Goal: Book appointment/travel/reservation

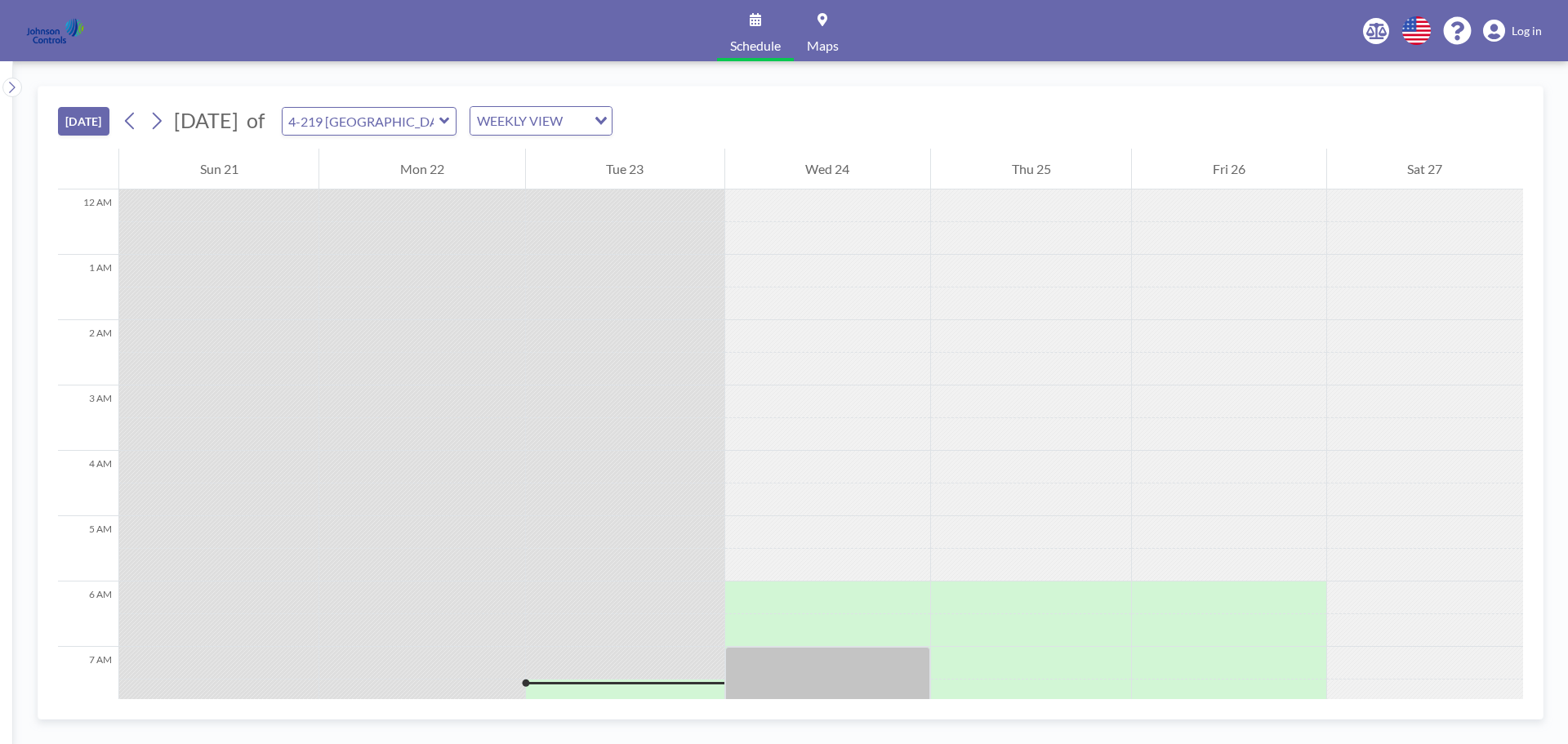
scroll to position [457, 0]
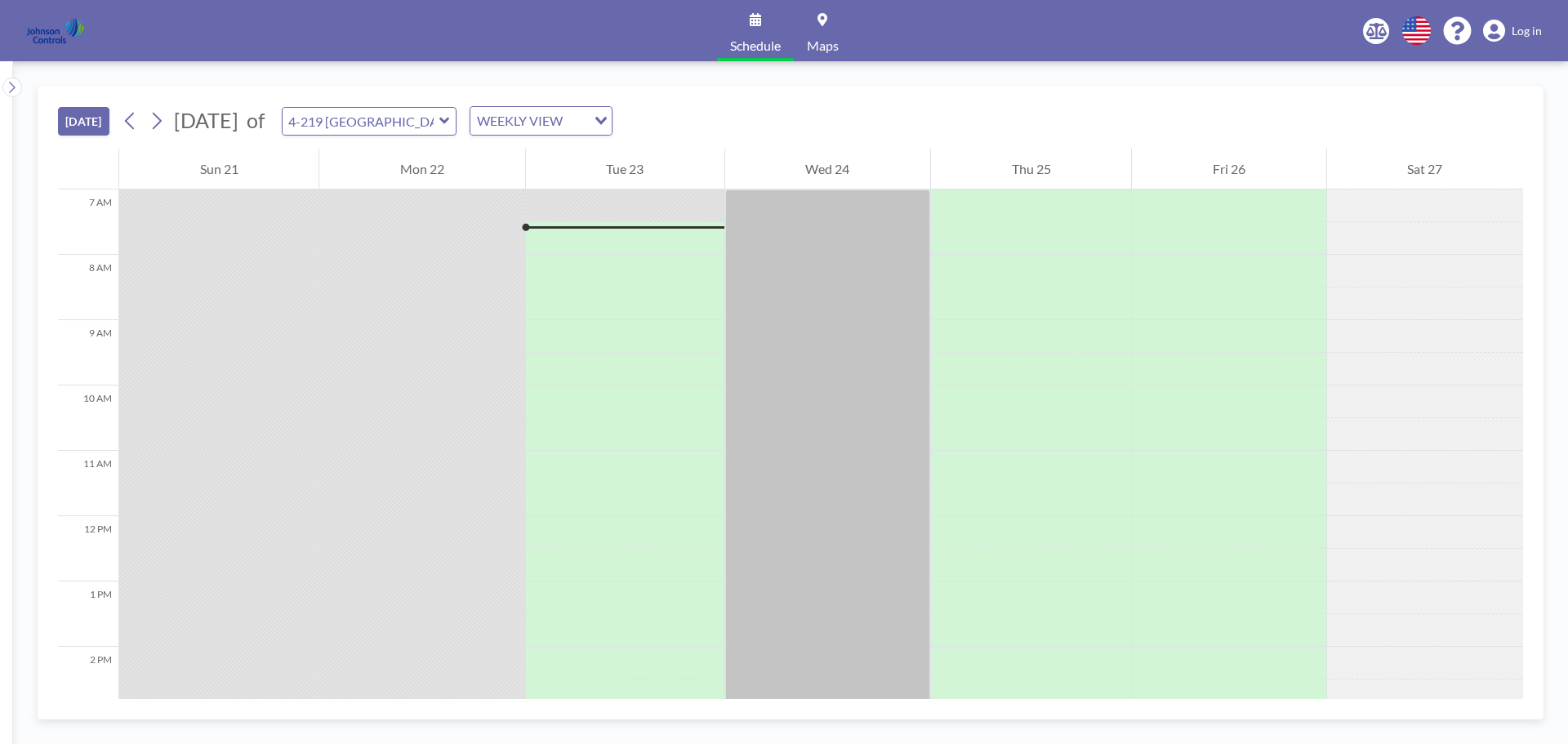
click at [1521, 28] on span "Log in" at bounding box center [1527, 31] width 30 height 14
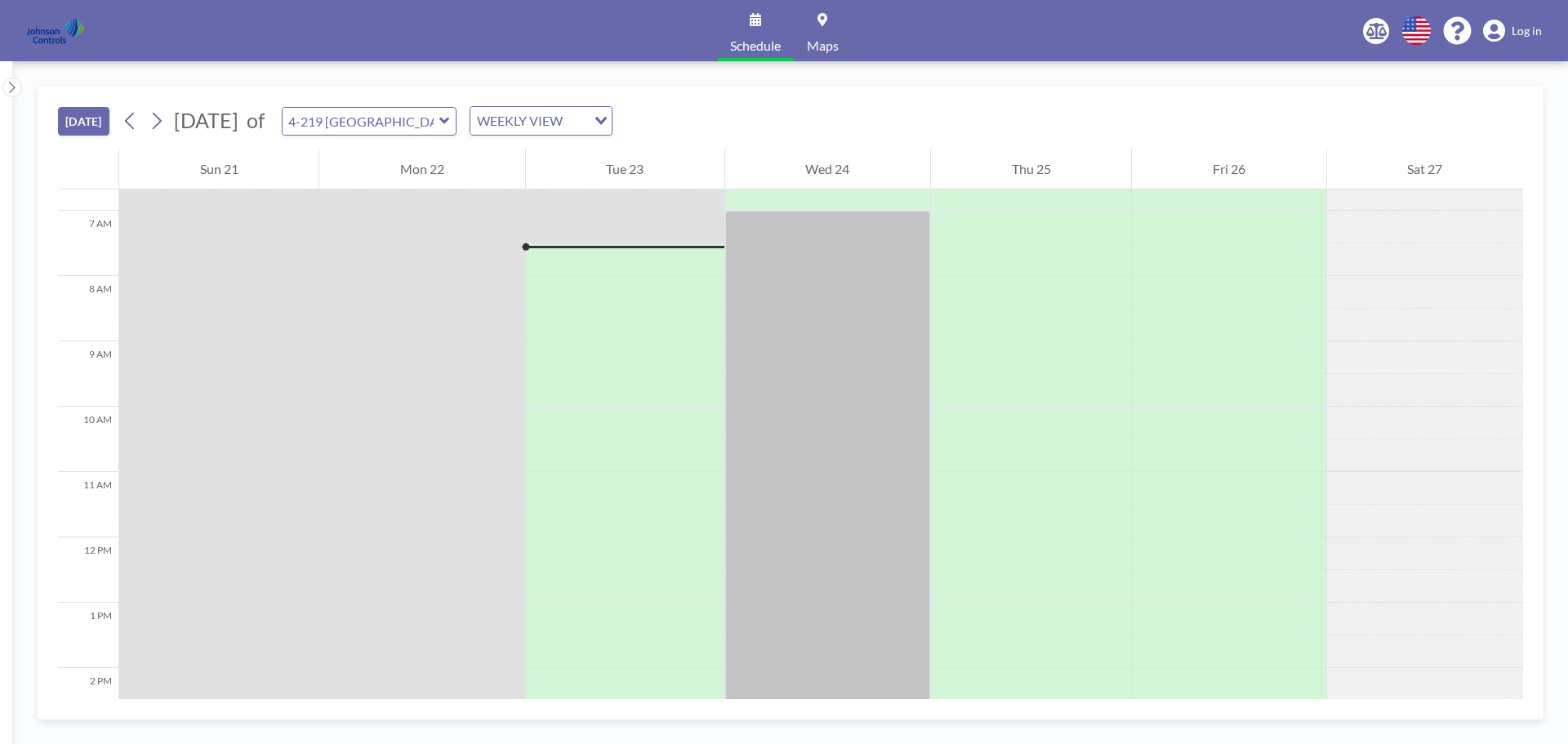
scroll to position [457, 0]
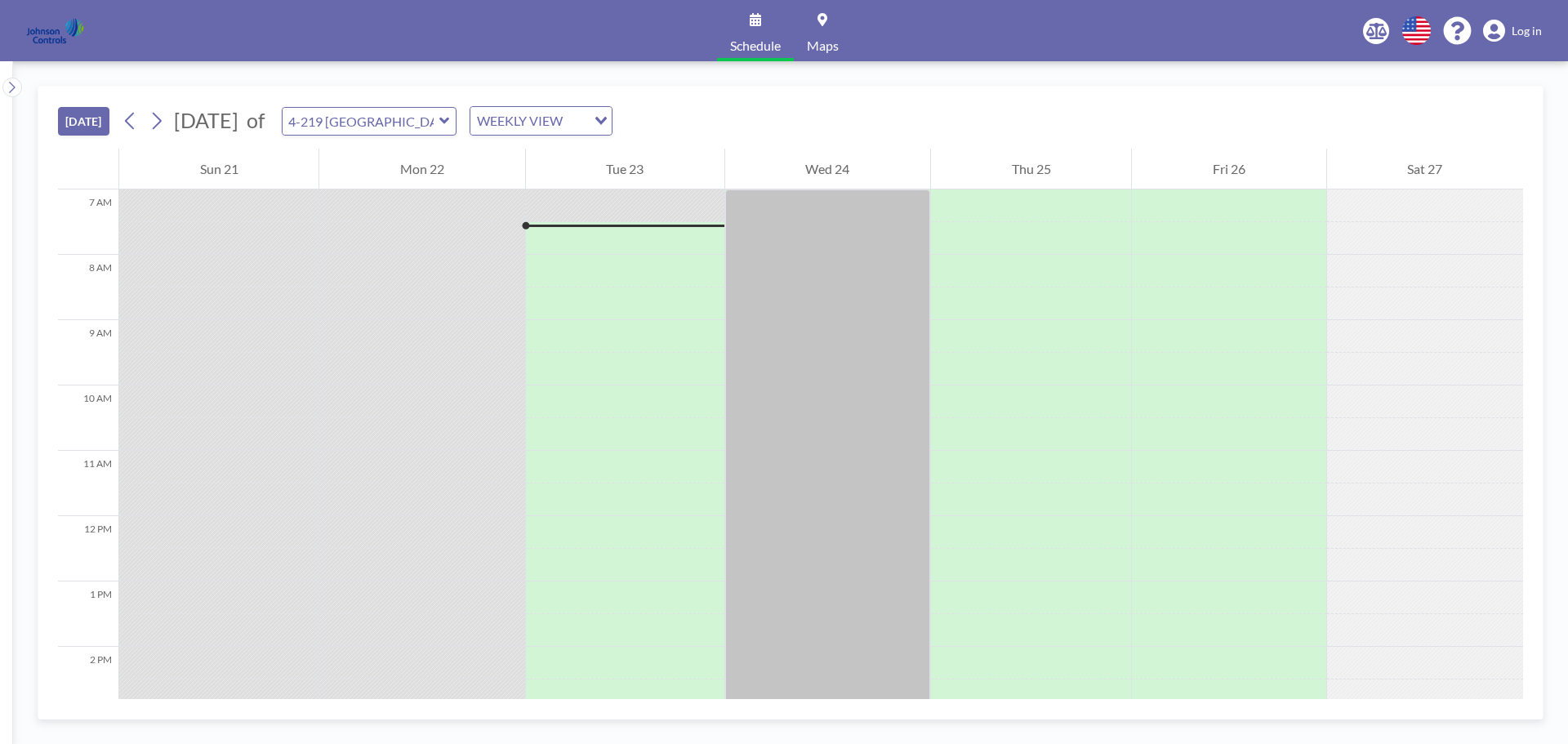
click at [1531, 33] on span "Log in" at bounding box center [1527, 31] width 30 height 14
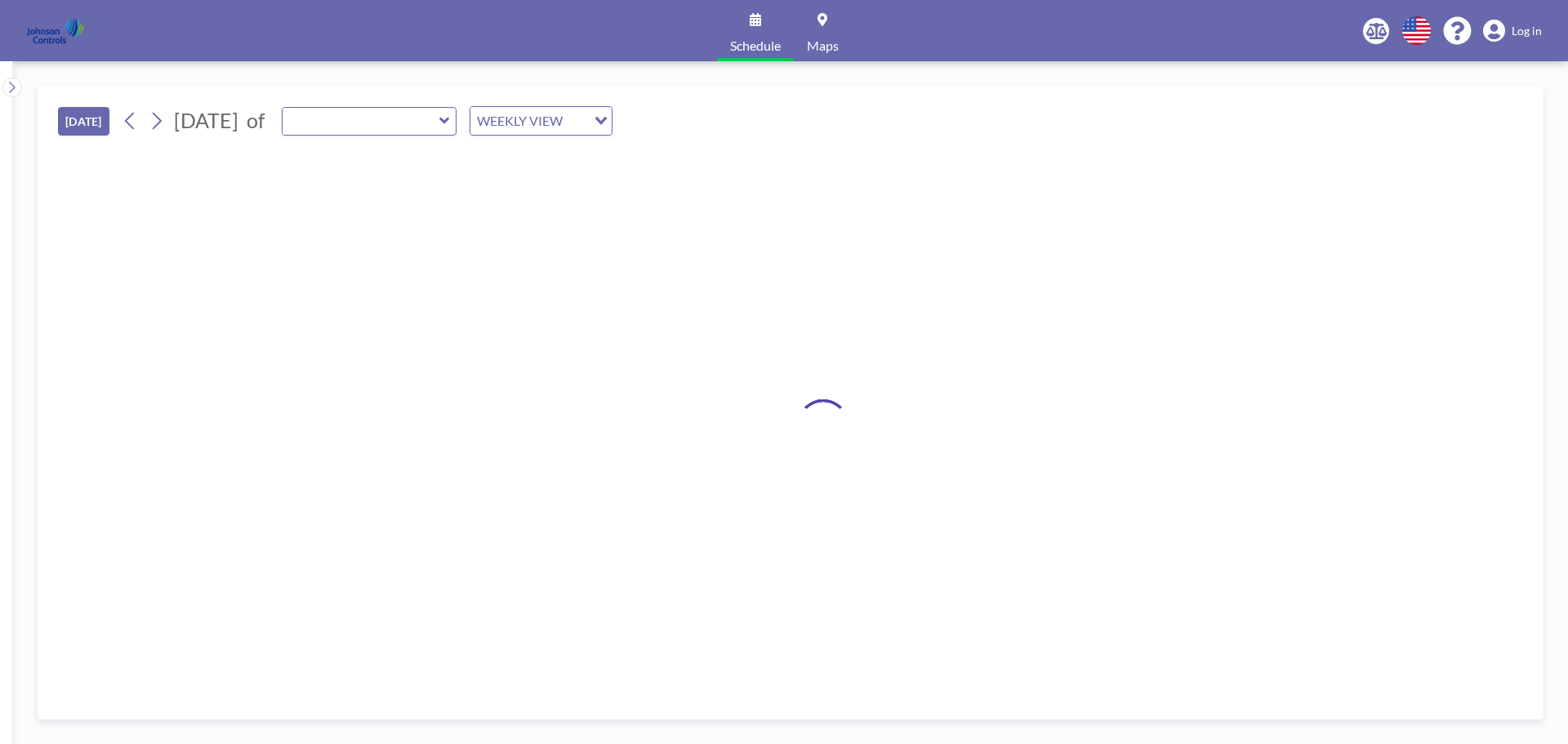
type input "4-219 [GEOGRAPHIC_DATA]"
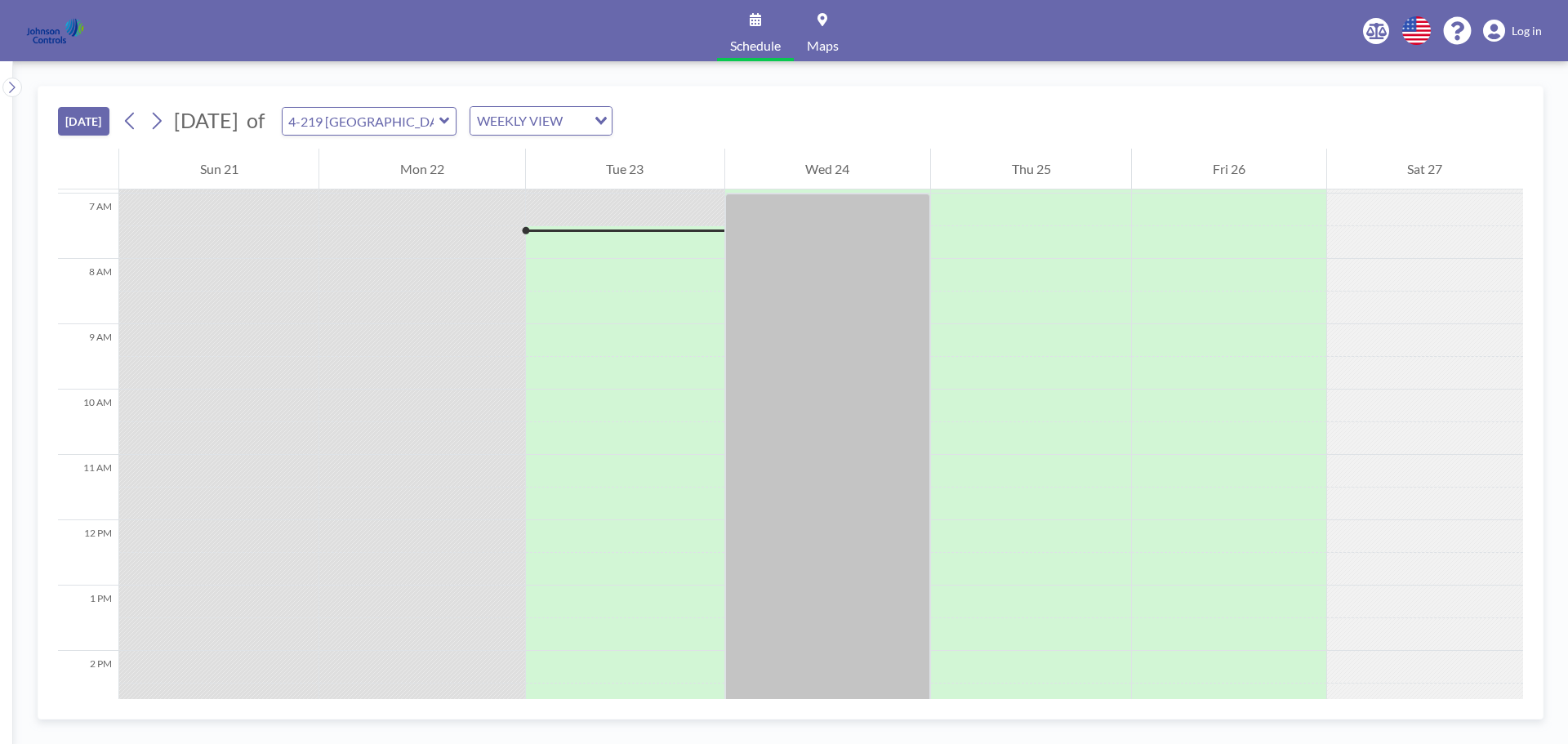
scroll to position [457, 0]
click at [1519, 24] on span "Log in" at bounding box center [1527, 31] width 30 height 14
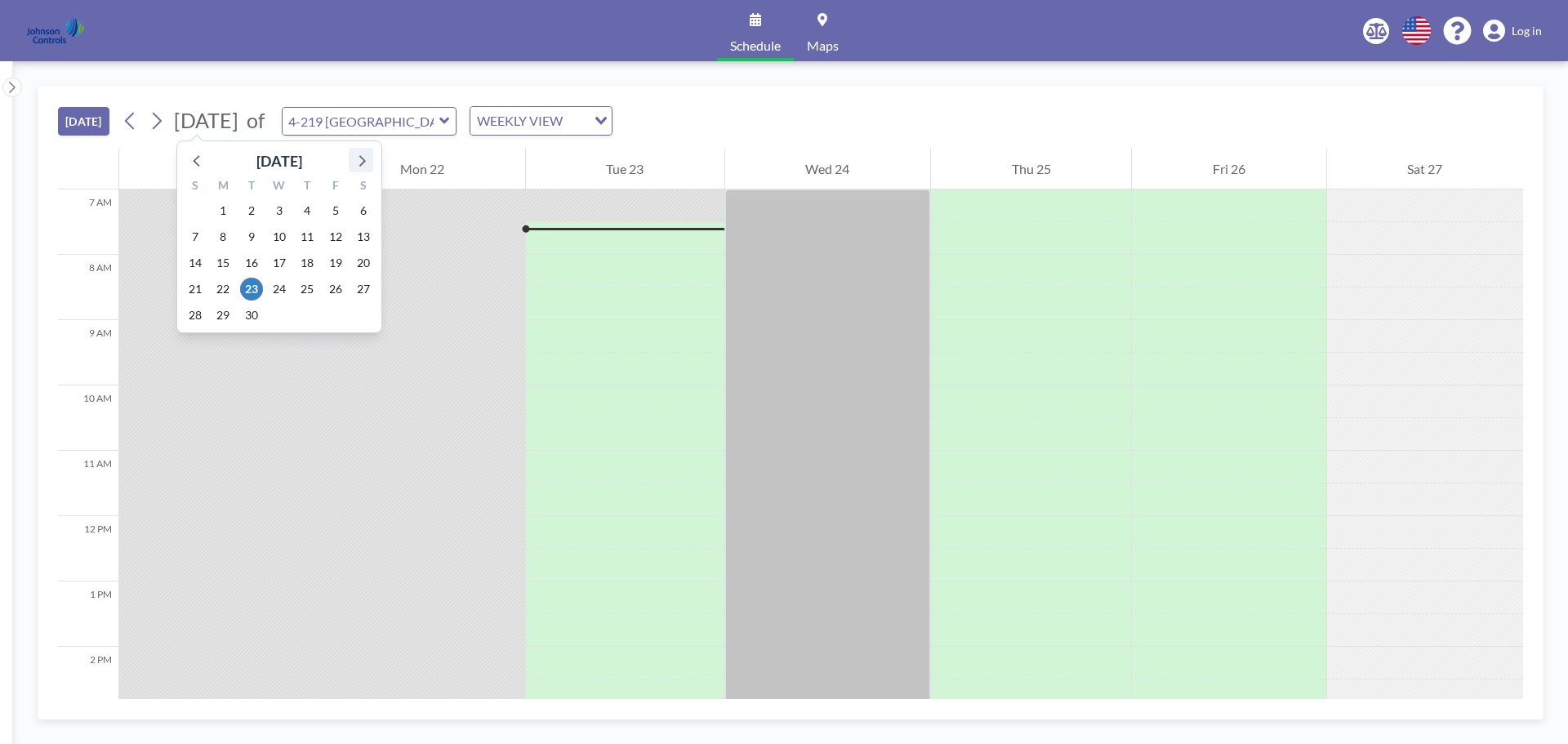
click at [368, 161] on icon at bounding box center [361, 160] width 21 height 21
click at [225, 239] on span "6" at bounding box center [223, 237] width 23 height 23
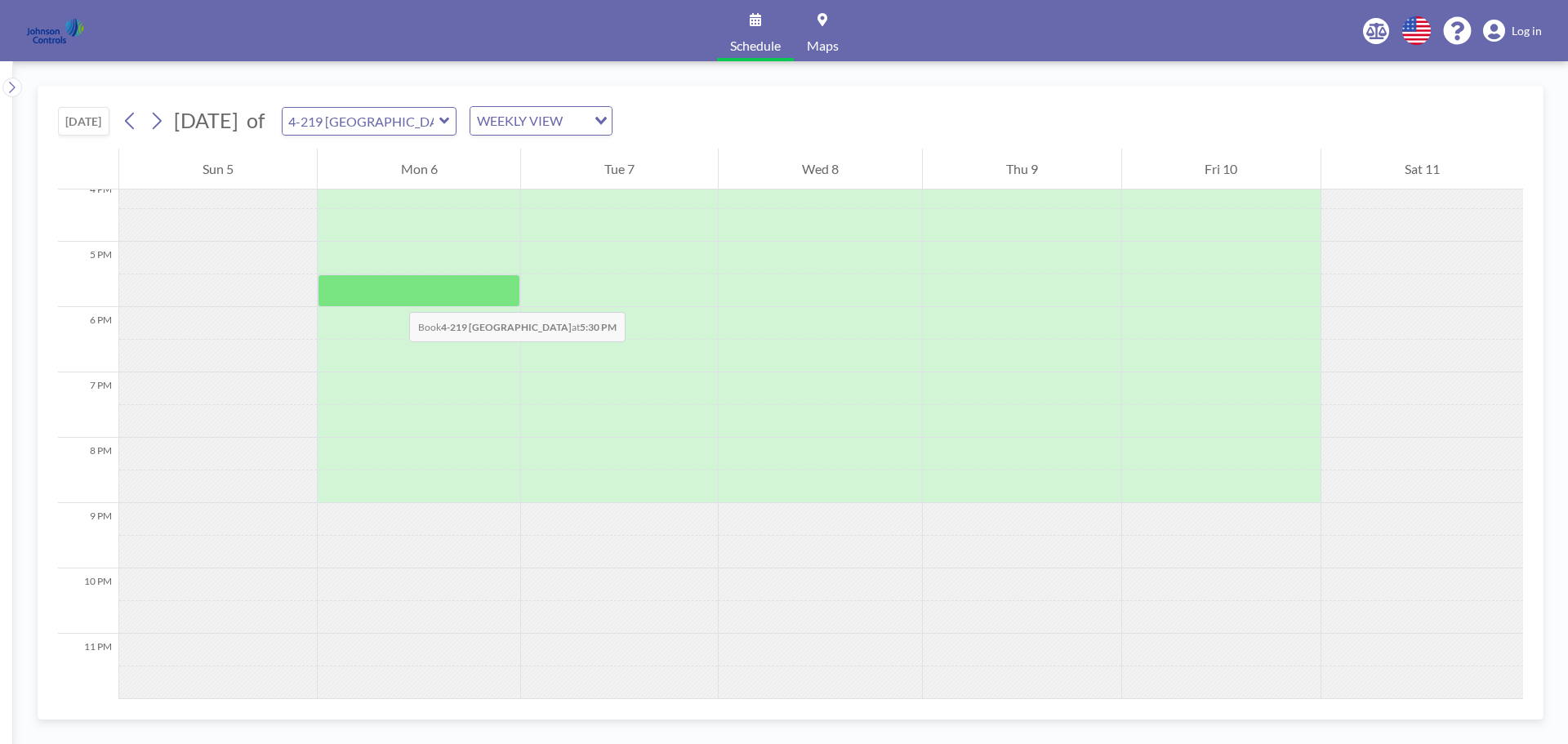
scroll to position [413, 0]
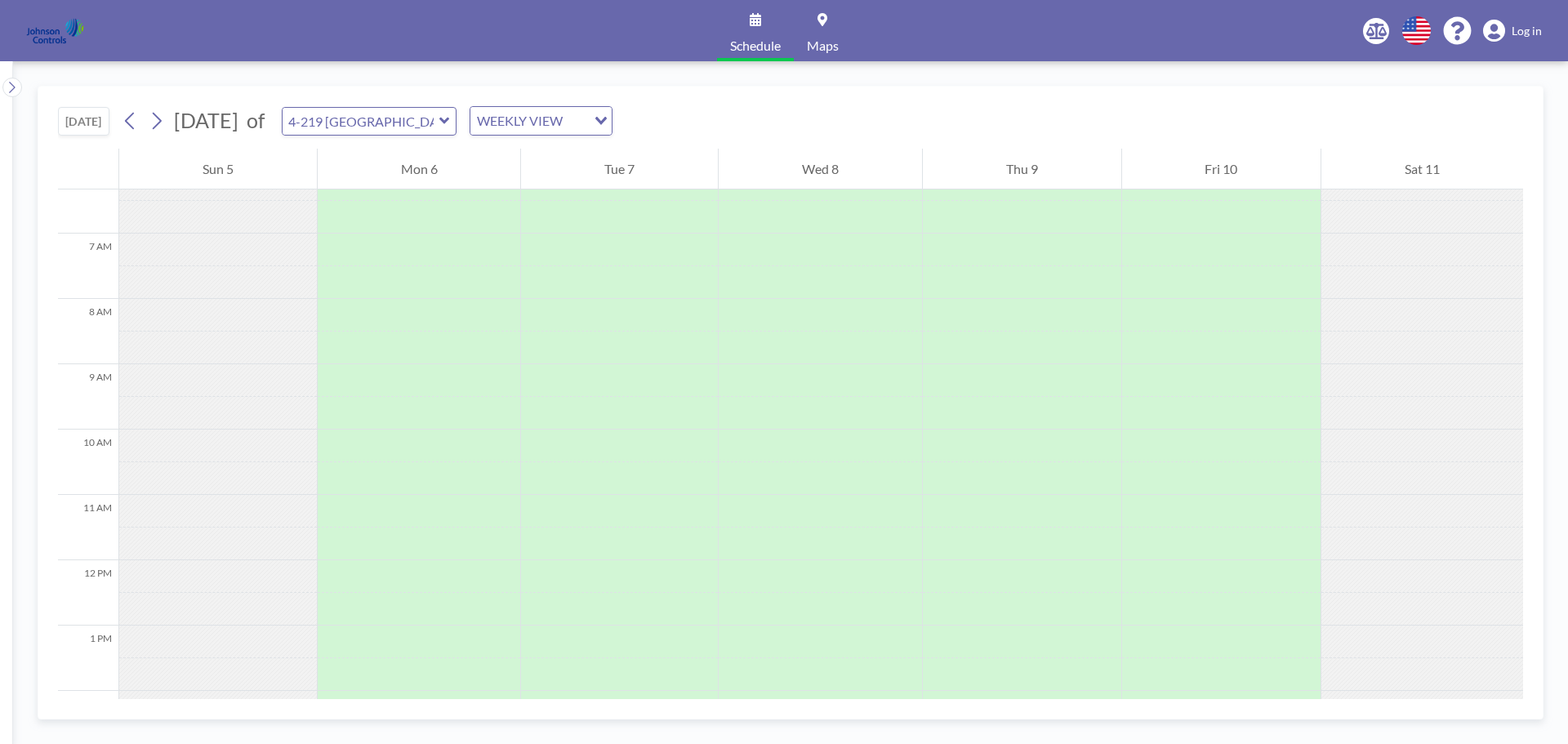
click at [1514, 36] on span "Log in" at bounding box center [1527, 31] width 30 height 14
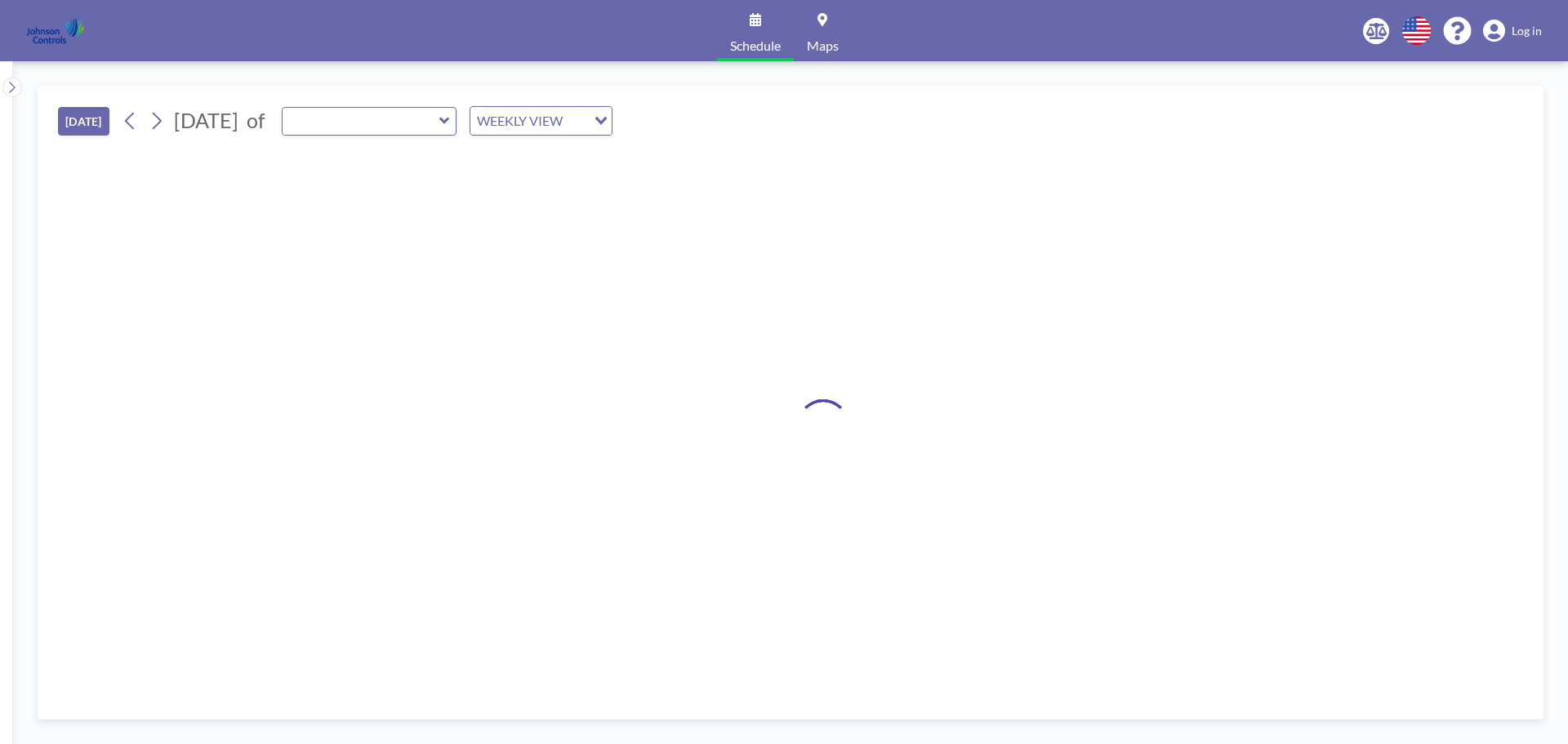
type input "4-219 [GEOGRAPHIC_DATA]"
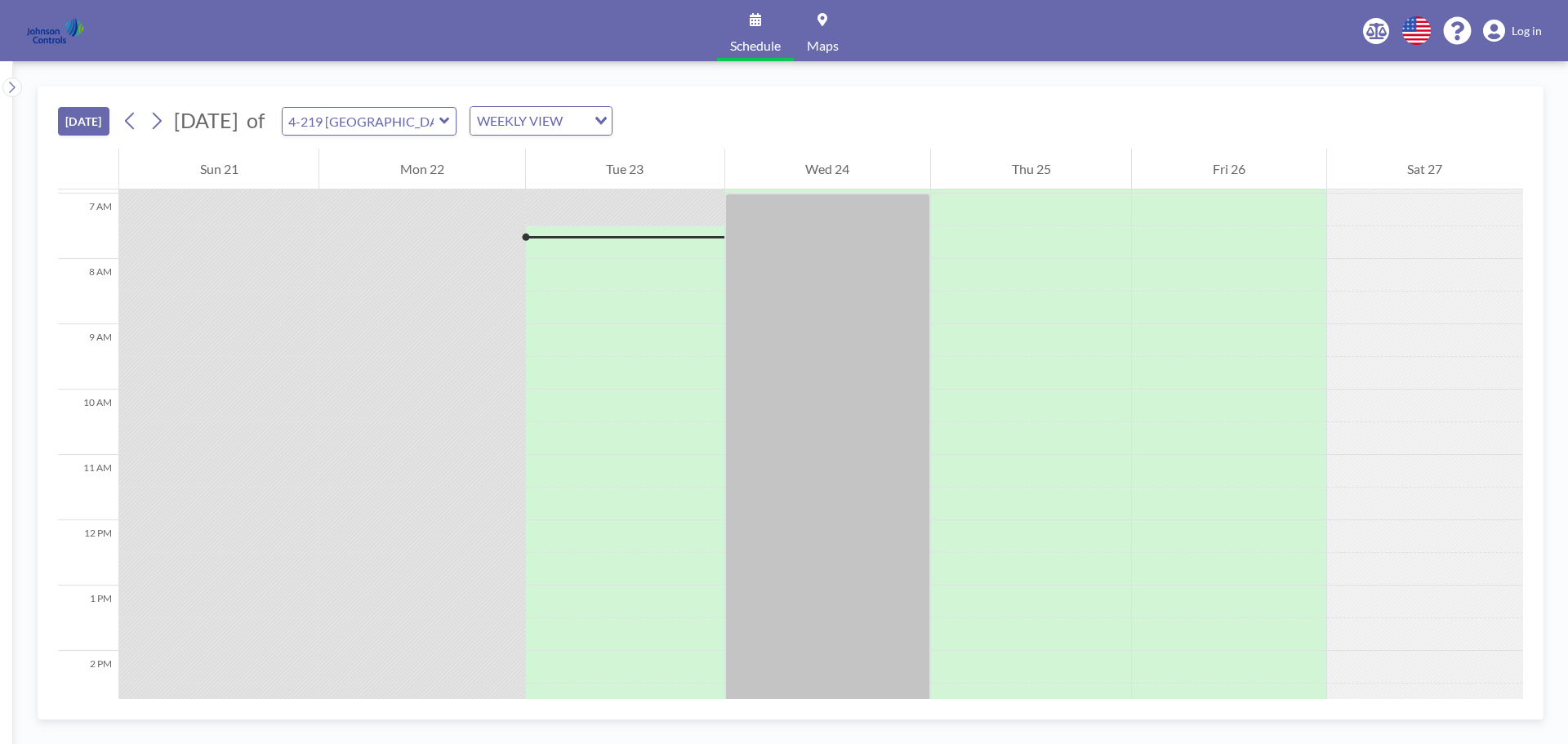
scroll to position [457, 0]
click at [822, 12] on link "Maps" at bounding box center [822, 30] width 58 height 62
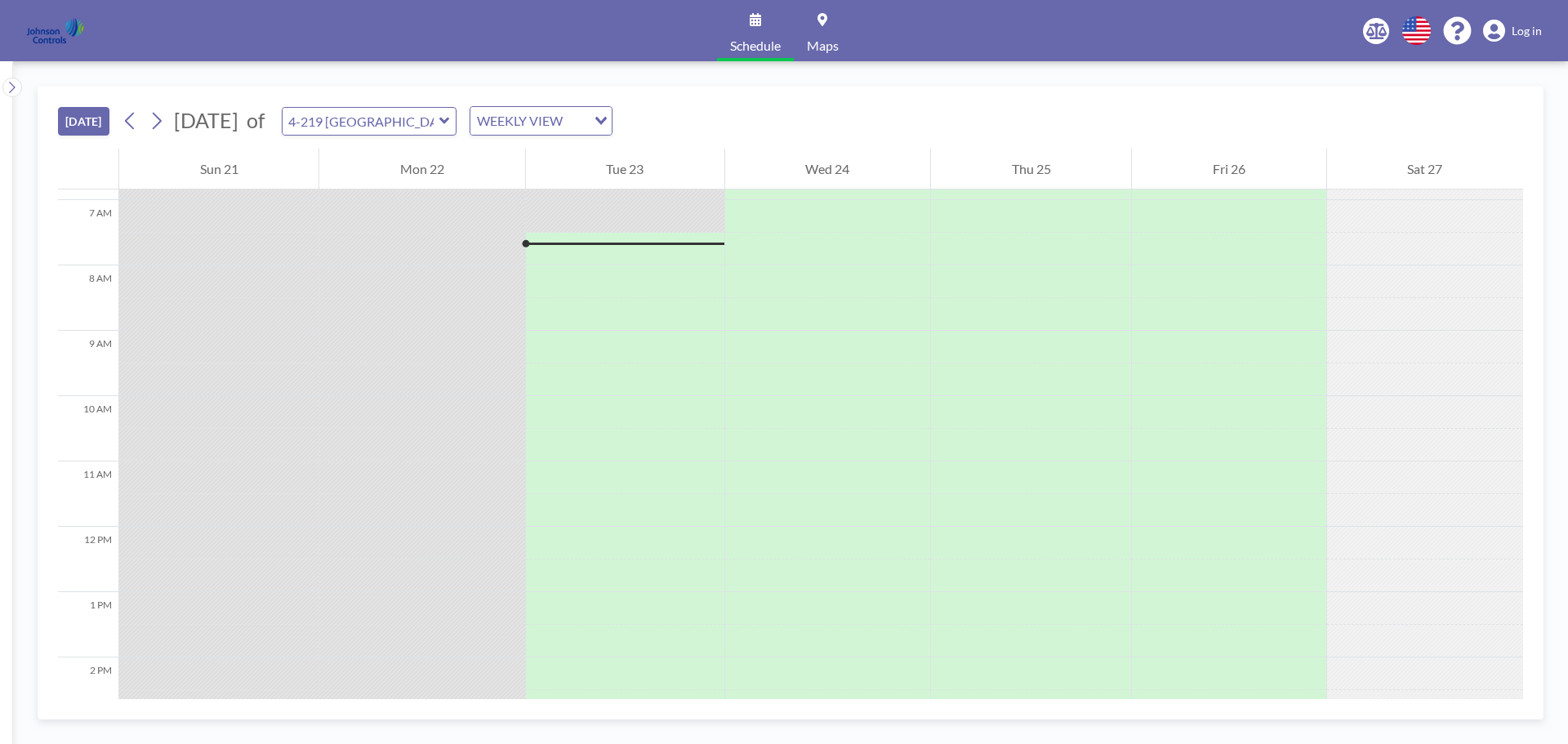
scroll to position [457, 0]
click at [1504, 29] on icon at bounding box center [1494, 31] width 22 height 23
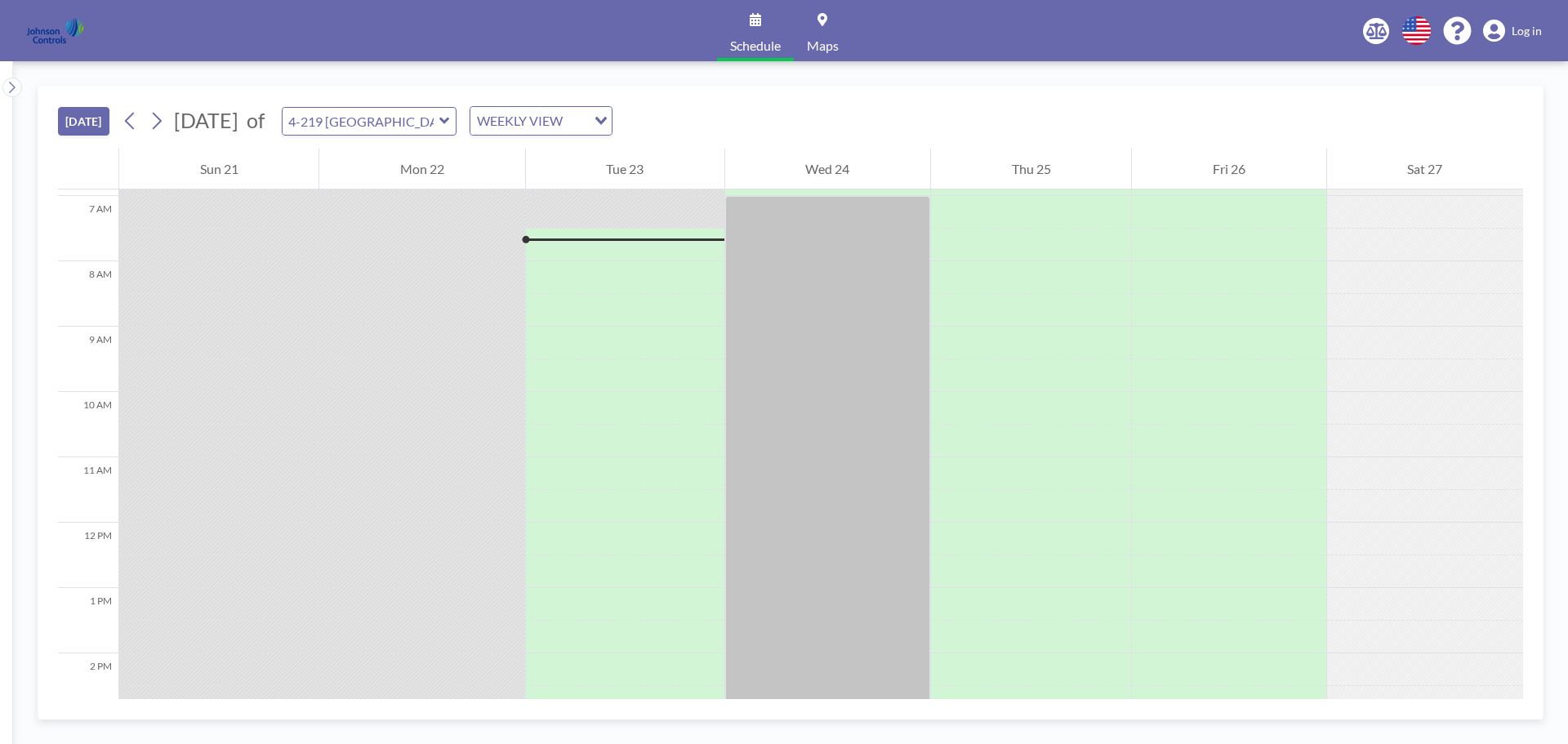
scroll to position [457, 0]
click at [1505, 29] on icon at bounding box center [1494, 31] width 22 height 23
